Goal: Task Accomplishment & Management: Complete application form

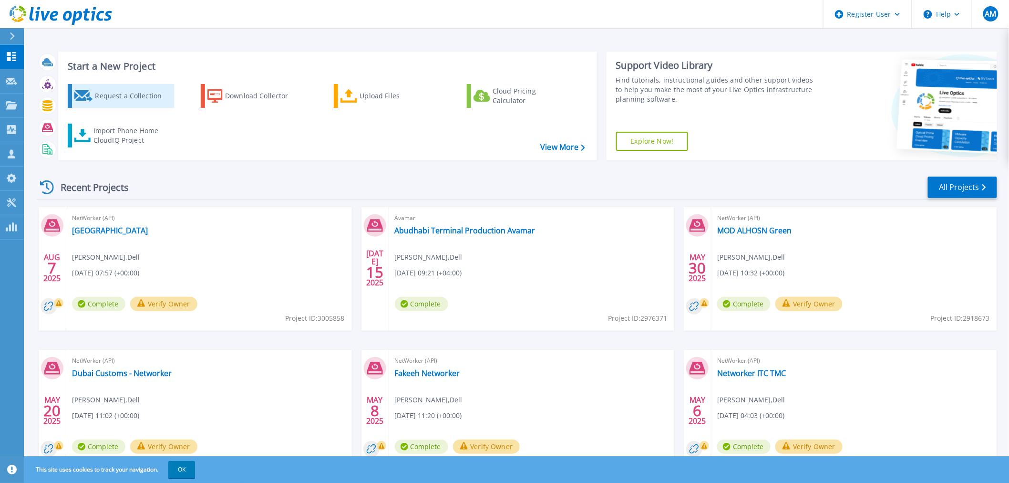
click at [116, 97] on div "Request a Collection" at bounding box center [133, 95] width 76 height 19
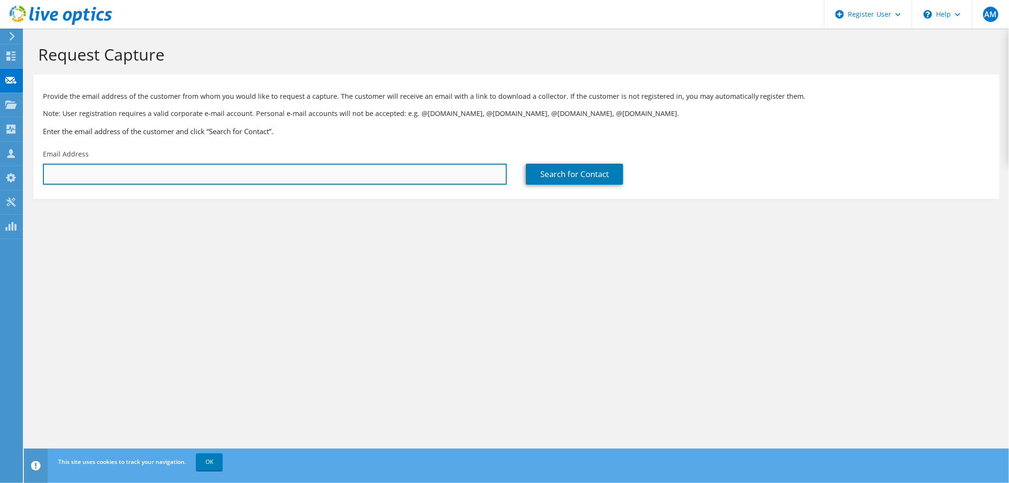
click at [436, 177] on input "text" at bounding box center [275, 174] width 464 height 21
drag, startPoint x: 242, startPoint y: 175, endPoint x: 333, endPoint y: 130, distance: 101.1
click at [242, 175] on input "text" at bounding box center [275, 174] width 464 height 21
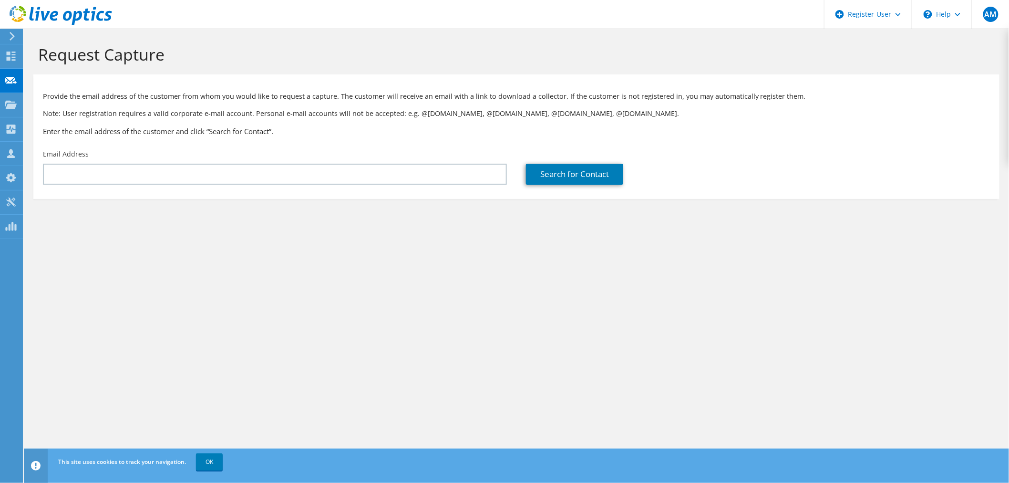
click at [336, 128] on h3 "Enter the email address of the customer and click “Search for Contact”." at bounding box center [516, 131] width 947 height 10
click at [299, 185] on div "Email Address" at bounding box center [274, 167] width 483 height 45
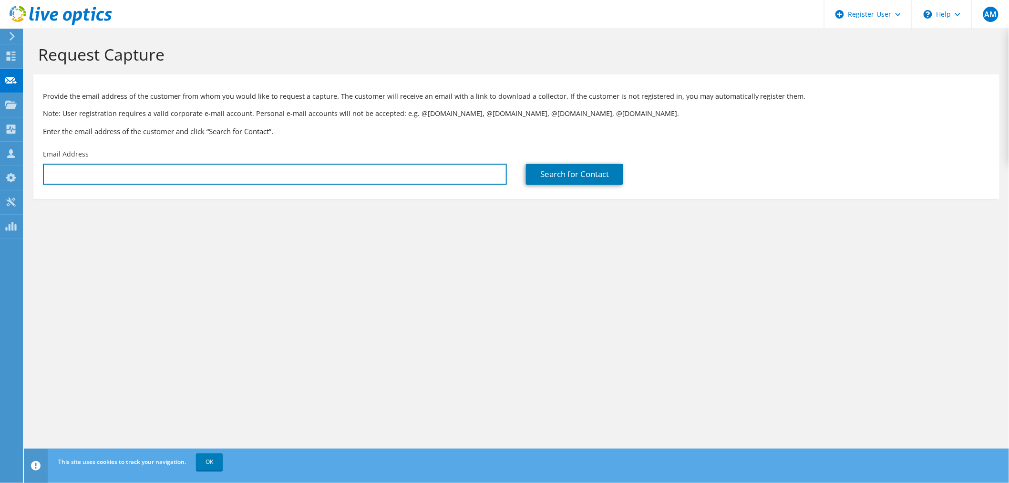
drag, startPoint x: 302, startPoint y: 173, endPoint x: 322, endPoint y: 153, distance: 28.3
click at [302, 173] on input "text" at bounding box center [275, 174] width 464 height 21
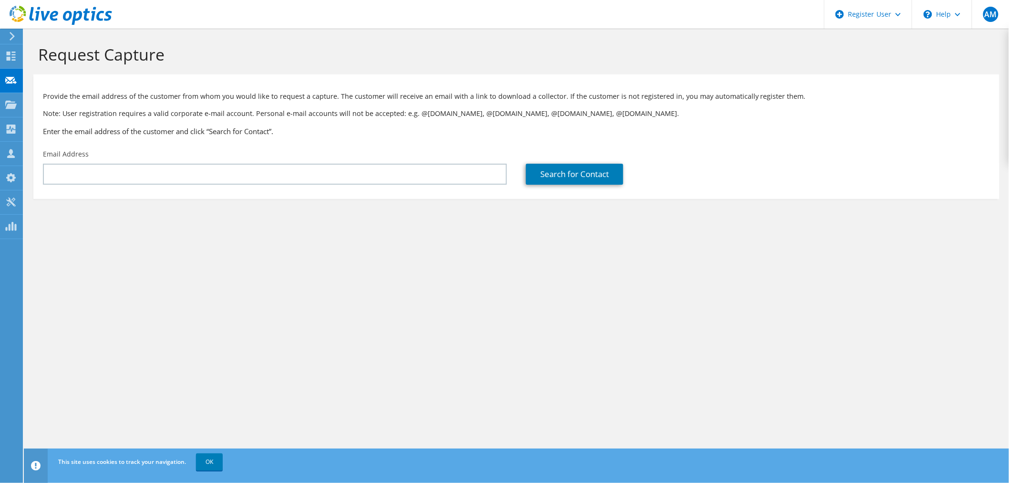
click at [327, 146] on div "Email Address" at bounding box center [274, 167] width 483 height 45
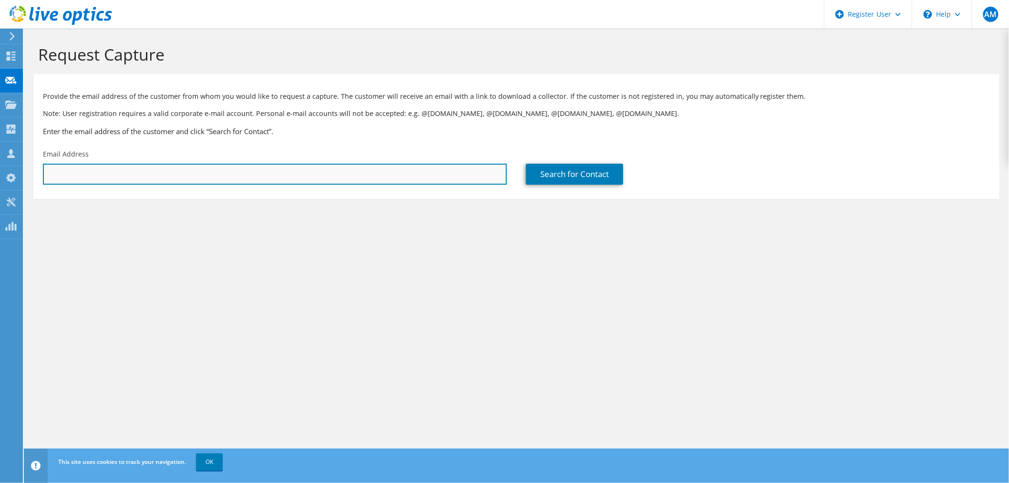
click at [93, 175] on input "text" at bounding box center [275, 174] width 464 height 21
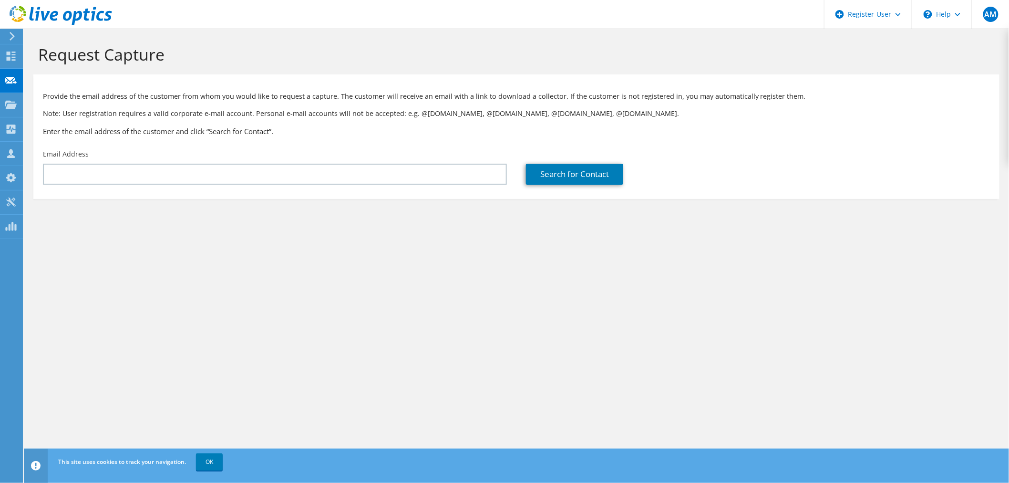
click at [184, 146] on div "Email Address" at bounding box center [274, 167] width 483 height 45
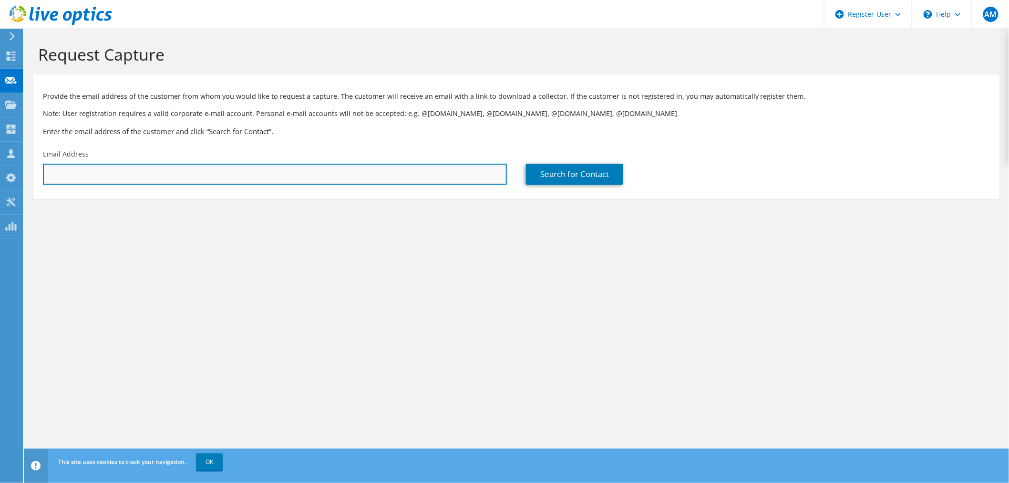
click at [180, 174] on input "text" at bounding box center [275, 174] width 464 height 21
paste input "[PERSON_NAME][EMAIL_ADDRESS][DOMAIN_NAME]"
type input "[PERSON_NAME][EMAIL_ADDRESS][DOMAIN_NAME]"
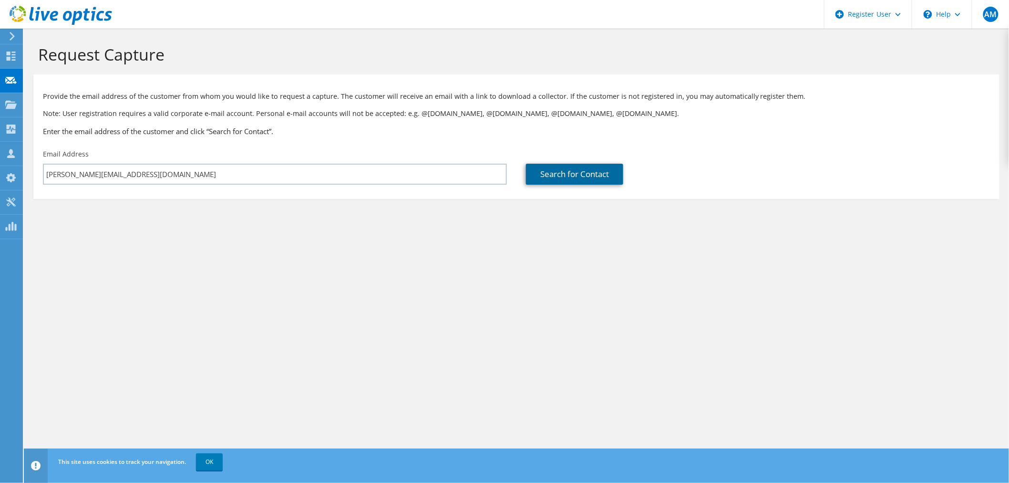
click at [549, 174] on link "Search for Contact" at bounding box center [574, 174] width 97 height 21
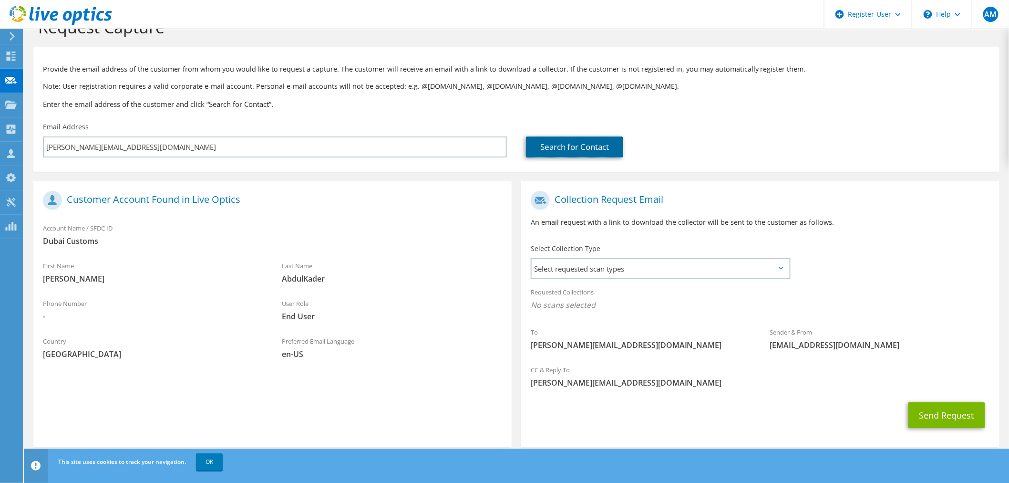
scroll to position [40, 0]
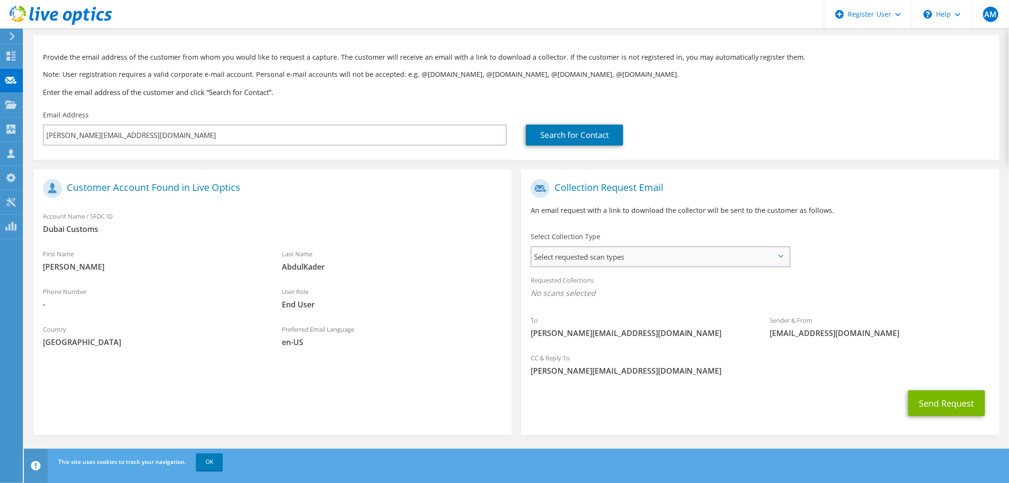
click at [545, 260] on span "Select requested scan types" at bounding box center [661, 256] width 258 height 19
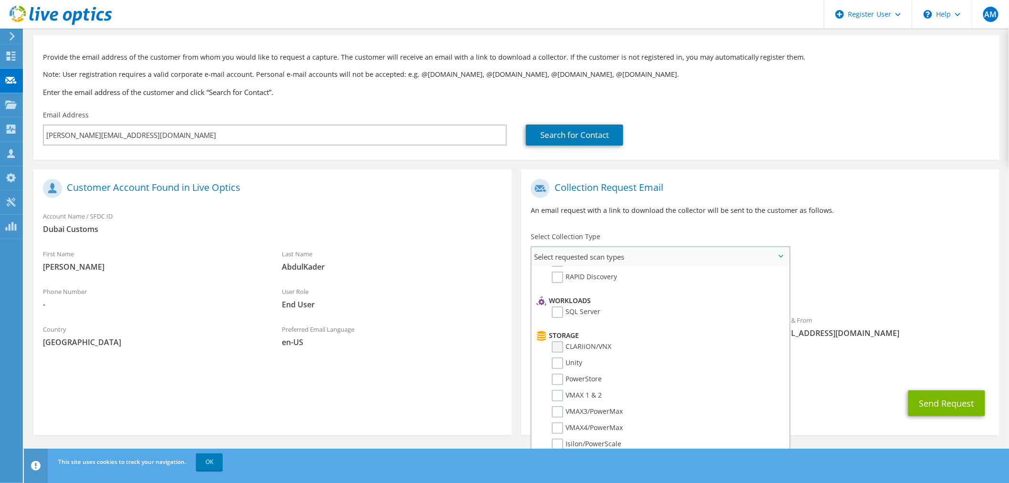
scroll to position [159, 0]
click at [527, 332] on div "To [PERSON_NAME][EMAIL_ADDRESS][DOMAIN_NAME]" at bounding box center [640, 326] width 239 height 33
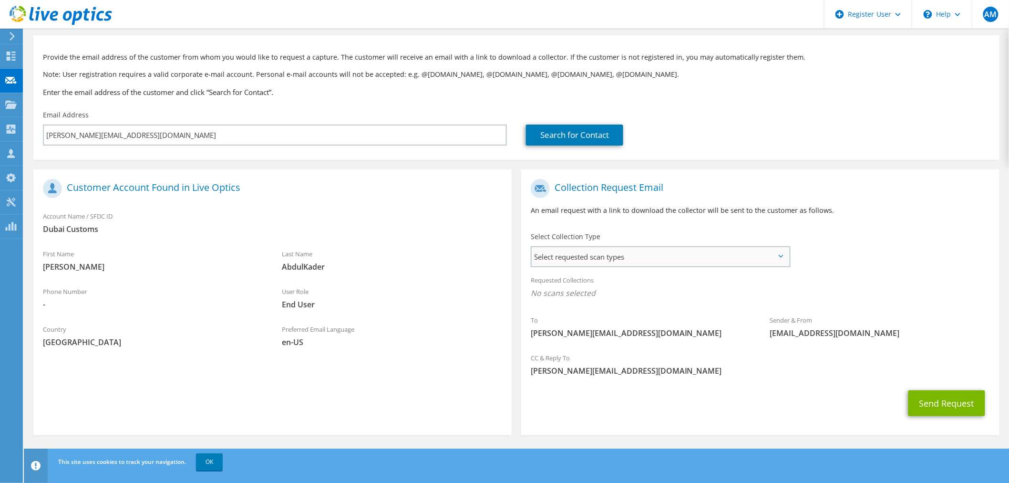
click at [579, 261] on span "Select requested scan types" at bounding box center [661, 256] width 258 height 19
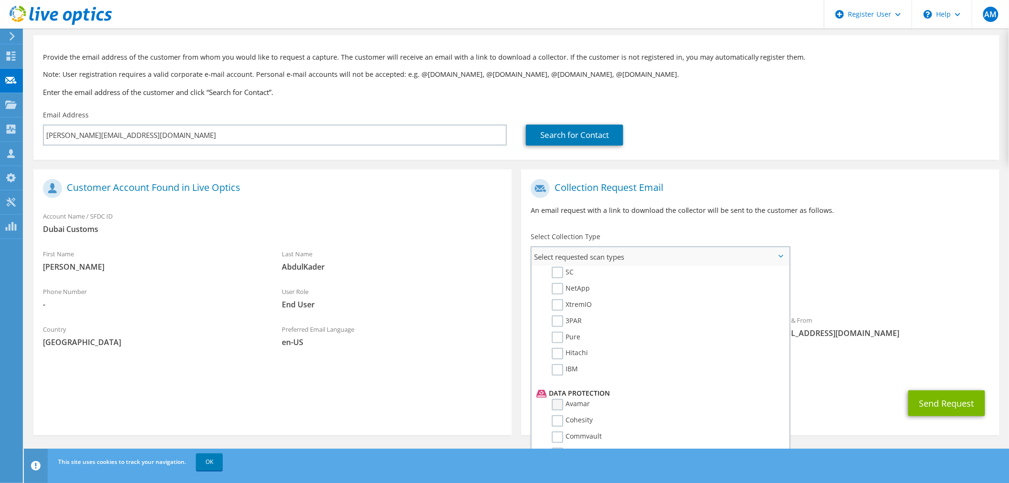
scroll to position [371, 0]
click at [559, 403] on label "NetWorker" at bounding box center [576, 408] width 48 height 11
click at [0, 0] on input "NetWorker" at bounding box center [0, 0] width 0 height 0
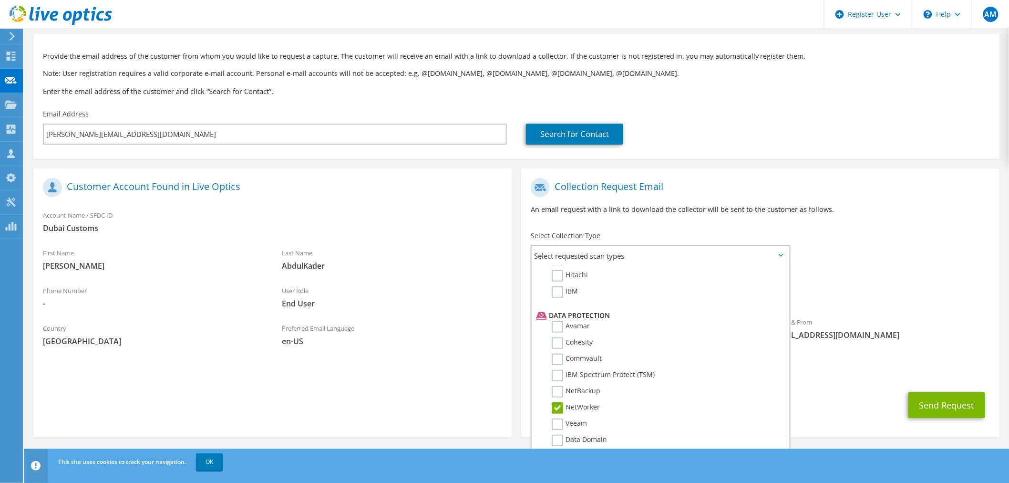
click at [839, 392] on div "Send Request" at bounding box center [760, 404] width 478 height 35
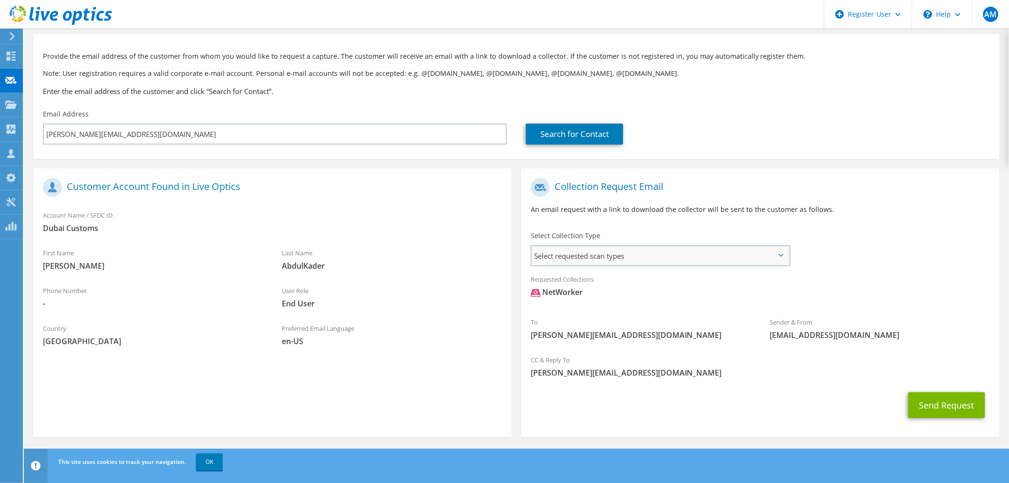
click at [679, 258] on span "Select requested scan types" at bounding box center [661, 255] width 258 height 19
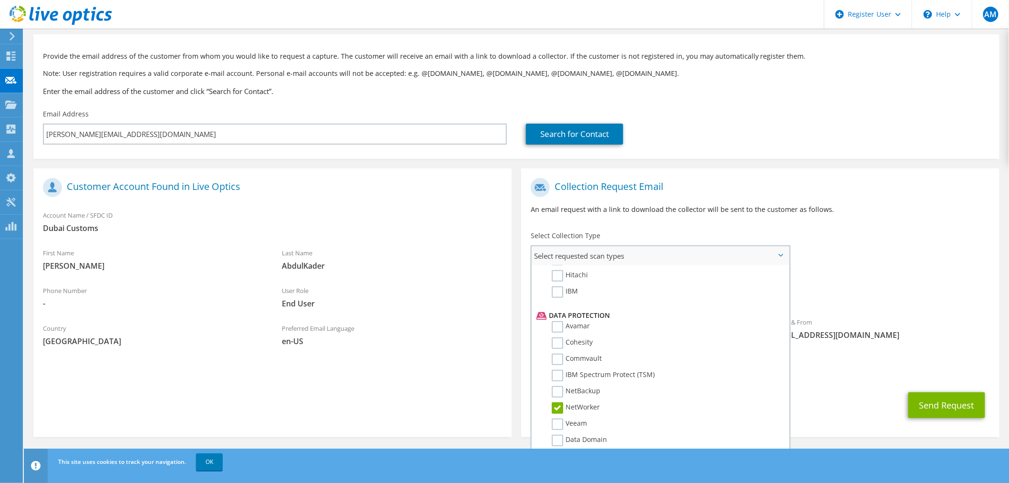
scroll to position [394, 0]
click at [556, 412] on label "Data Domain" at bounding box center [579, 417] width 55 height 11
click at [0, 0] on input "Data Domain" at bounding box center [0, 0] width 0 height 0
click at [847, 394] on div "Send Request" at bounding box center [760, 404] width 478 height 35
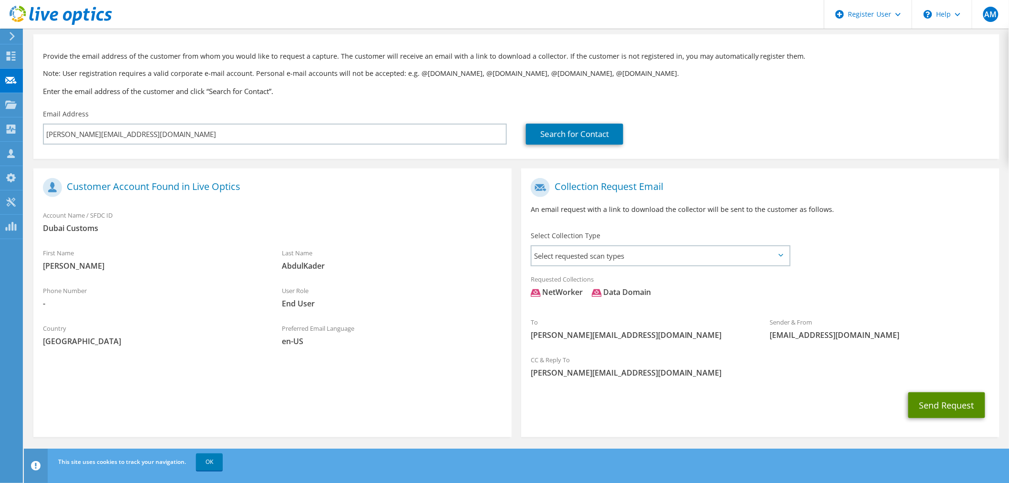
click at [937, 414] on button "Send Request" at bounding box center [947, 405] width 77 height 26
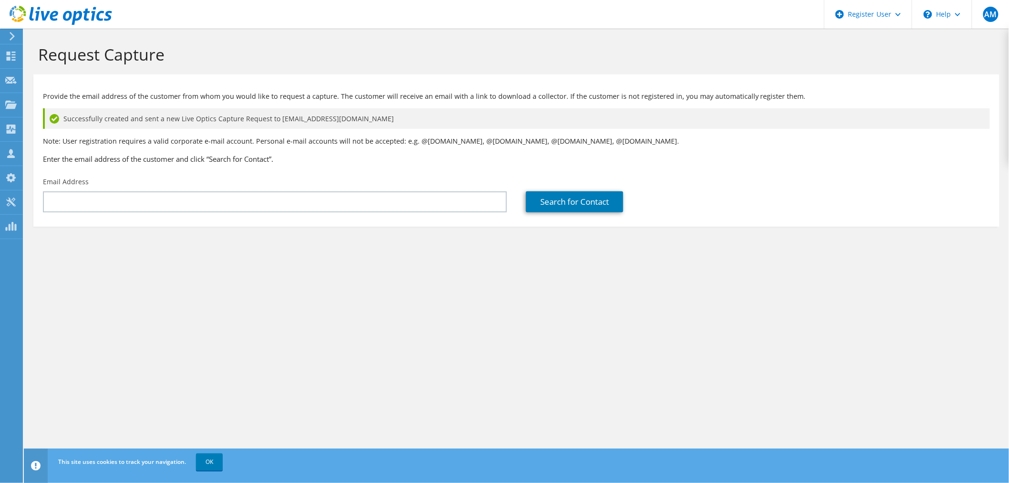
click at [78, 250] on section "Request Capture Provide the email address of the customer from whom you would l…" at bounding box center [517, 152] width 986 height 246
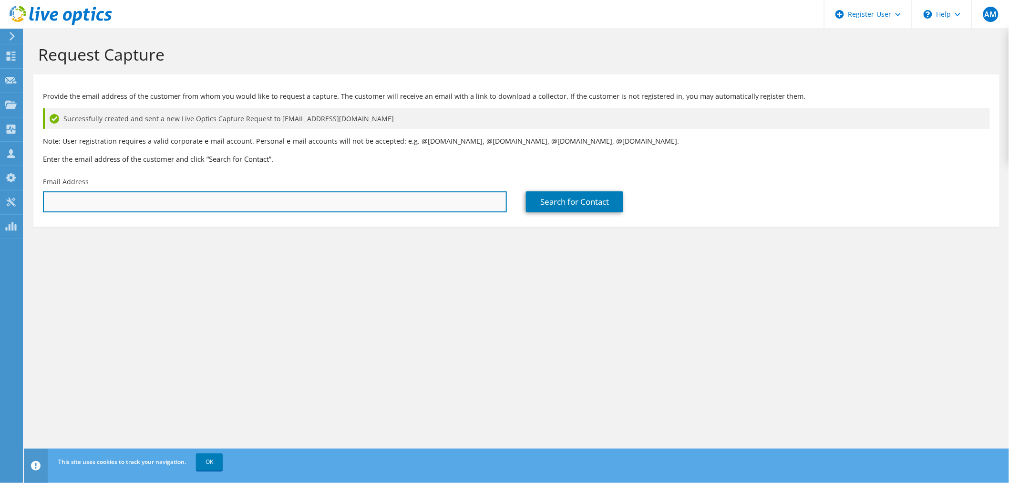
click at [151, 195] on input "text" at bounding box center [275, 201] width 464 height 21
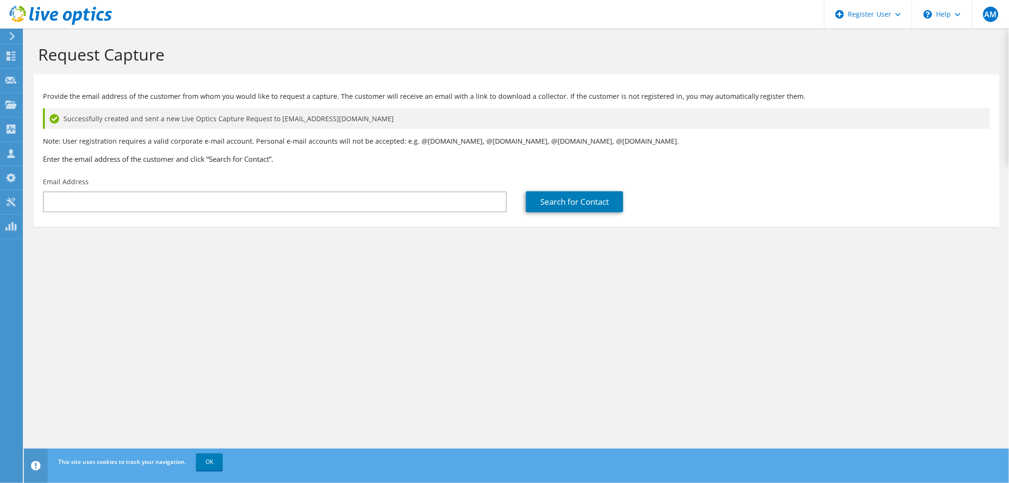
click at [169, 182] on div "Email Address" at bounding box center [274, 194] width 483 height 45
click at [214, 161] on h3 "Enter the email address of the customer and click “Search for Contact”." at bounding box center [516, 159] width 947 height 10
click at [312, 167] on div "Provide the email address of the customer from whom you would like to request a…" at bounding box center [516, 125] width 967 height 93
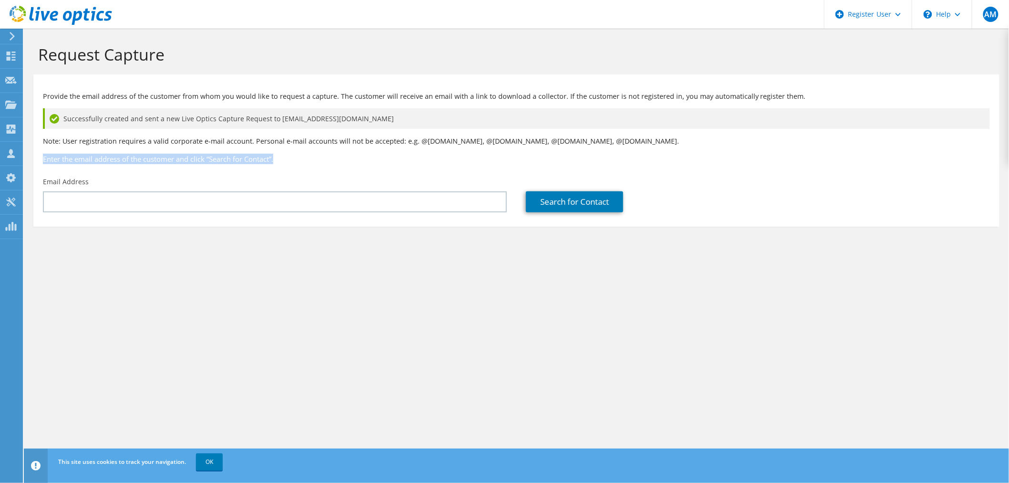
drag, startPoint x: 292, startPoint y: 164, endPoint x: 41, endPoint y: 160, distance: 251.9
click at [41, 160] on div "Provide the email address of the customer from whom you would like to request a…" at bounding box center [516, 125] width 967 height 93
click at [53, 163] on h3 "Enter the email address of the customer and click “Search for Contact”." at bounding box center [516, 159] width 947 height 10
click at [42, 157] on div "Provide the email address of the customer from whom you would like to request a…" at bounding box center [516, 125] width 967 height 93
drag, startPoint x: 49, startPoint y: 158, endPoint x: 312, endPoint y: 156, distance: 263.4
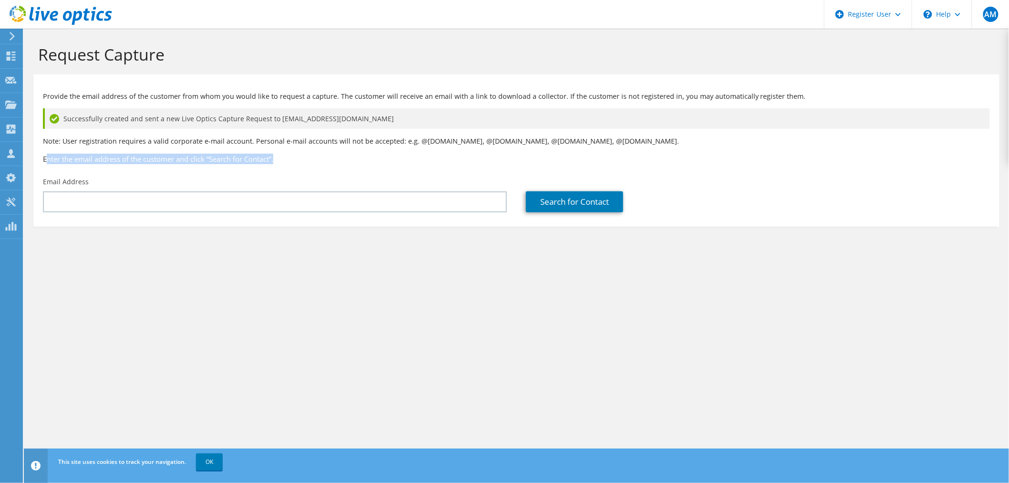
click at [312, 156] on h3 "Enter the email address of the customer and click “Search for Contact”." at bounding box center [516, 159] width 947 height 10
click at [751, 215] on div "Search for Contact" at bounding box center [758, 194] width 483 height 45
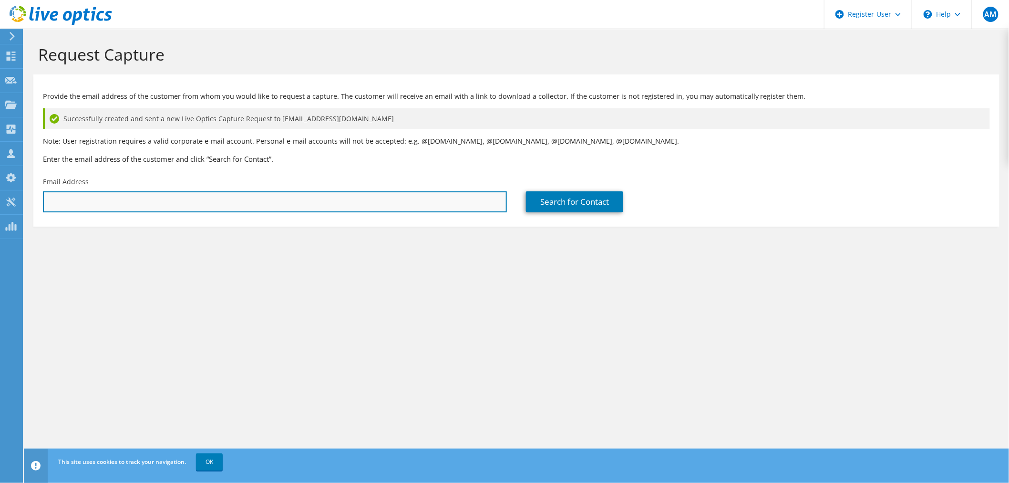
click at [332, 191] on input "text" at bounding box center [275, 201] width 464 height 21
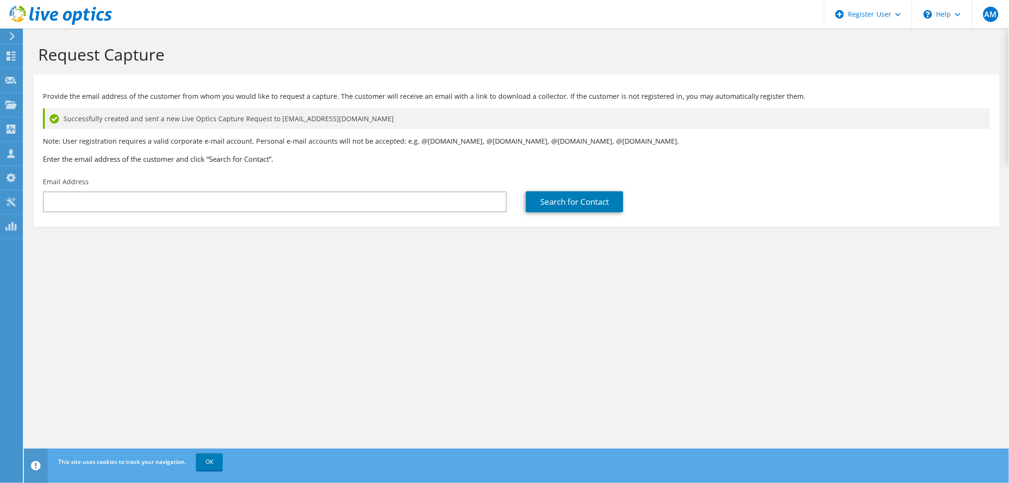
click at [388, 154] on h3 "Enter the email address of the customer and click “Search for Contact”." at bounding box center [516, 159] width 947 height 10
click at [403, 142] on p "Note: User registration requires a valid corporate e-mail account. Personal e-m…" at bounding box center [516, 141] width 947 height 10
click at [405, 167] on div "Provide the email address of the customer from whom you would like to request a…" at bounding box center [516, 125] width 967 height 93
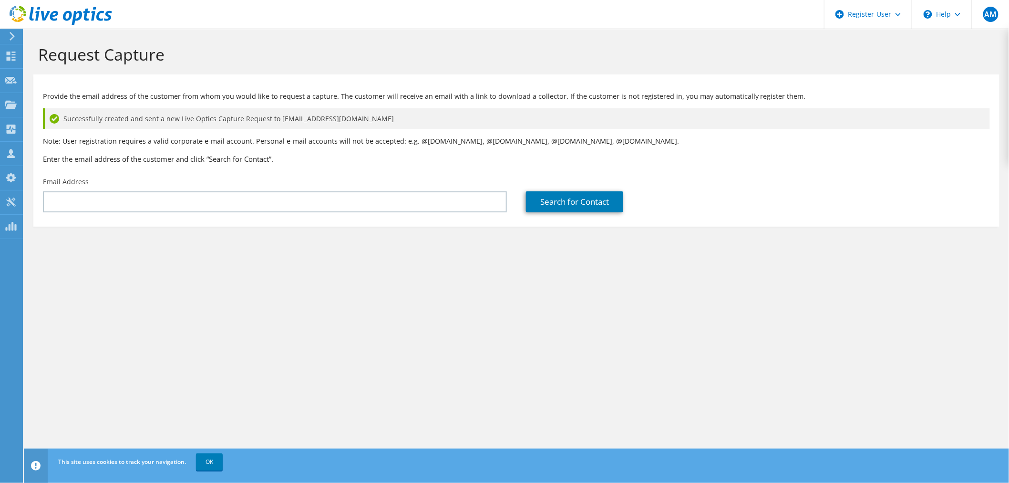
click at [308, 145] on p "Note: User registration requires a valid corporate e-mail account. Personal e-m…" at bounding box center [516, 141] width 947 height 10
click at [321, 179] on div "Email Address" at bounding box center [274, 194] width 483 height 45
click at [264, 159] on h3 "Enter the email address of the customer and click “Search for Contact”." at bounding box center [516, 159] width 947 height 10
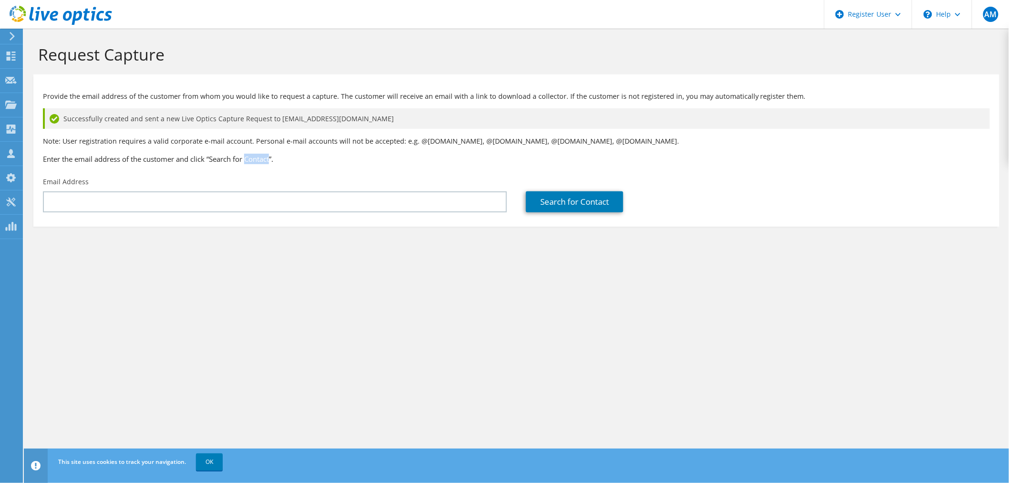
click at [264, 159] on h3 "Enter the email address of the customer and click “Search for Contact”." at bounding box center [516, 159] width 947 height 10
click at [349, 164] on div "Provide the email address of the customer from whom you would like to request a…" at bounding box center [516, 125] width 967 height 93
